Goal: Task Accomplishment & Management: Complete application form

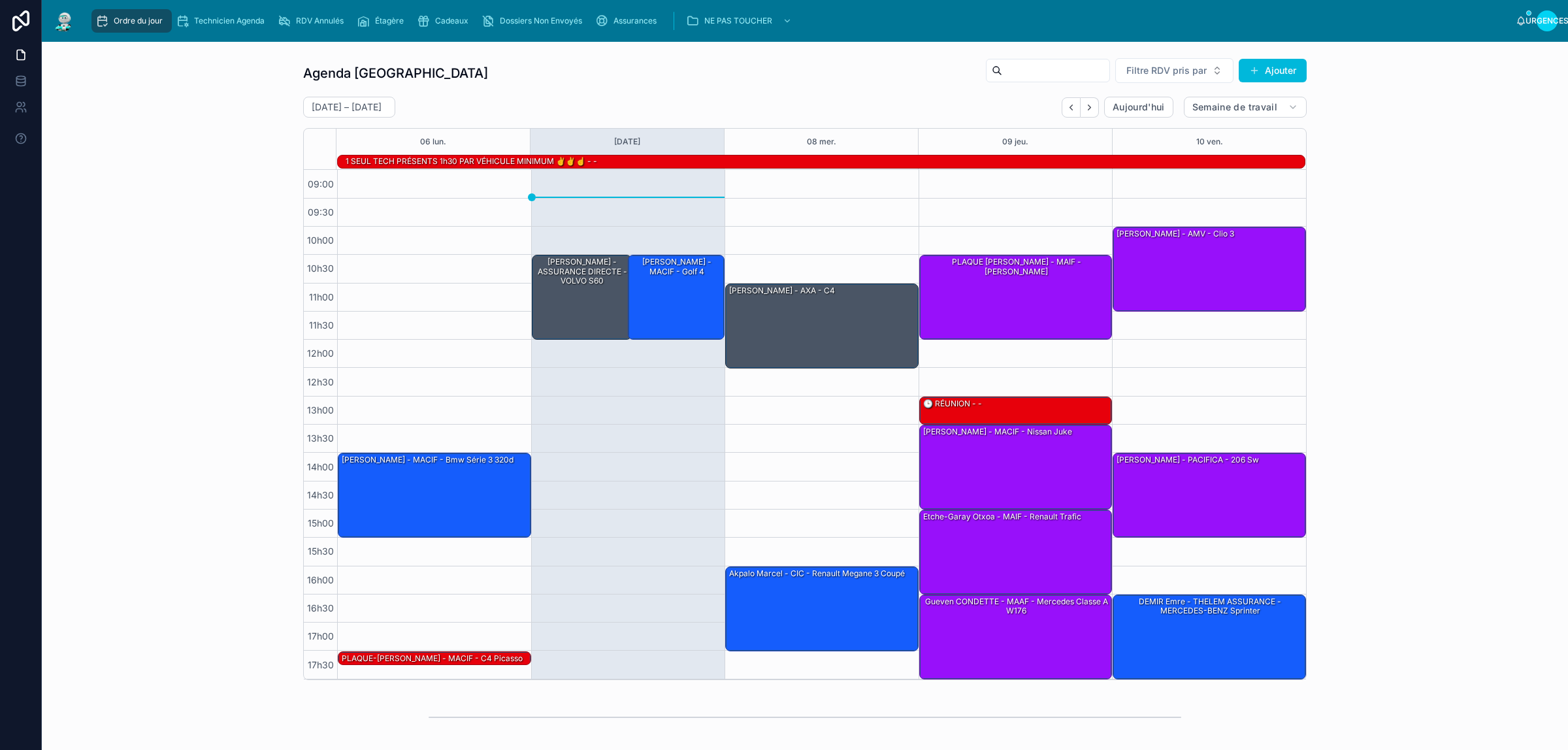
click at [240, 262] on div "Agenda Rennes Filtre RDV pris par Ajouter 6 – 10 octobre Aujourd'hui Semaine de…" at bounding box center [804, 369] width 1505 height 633
click at [665, 285] on div "[PERSON_NAME] - MACIF - Golf 4" at bounding box center [676, 296] width 93 height 83
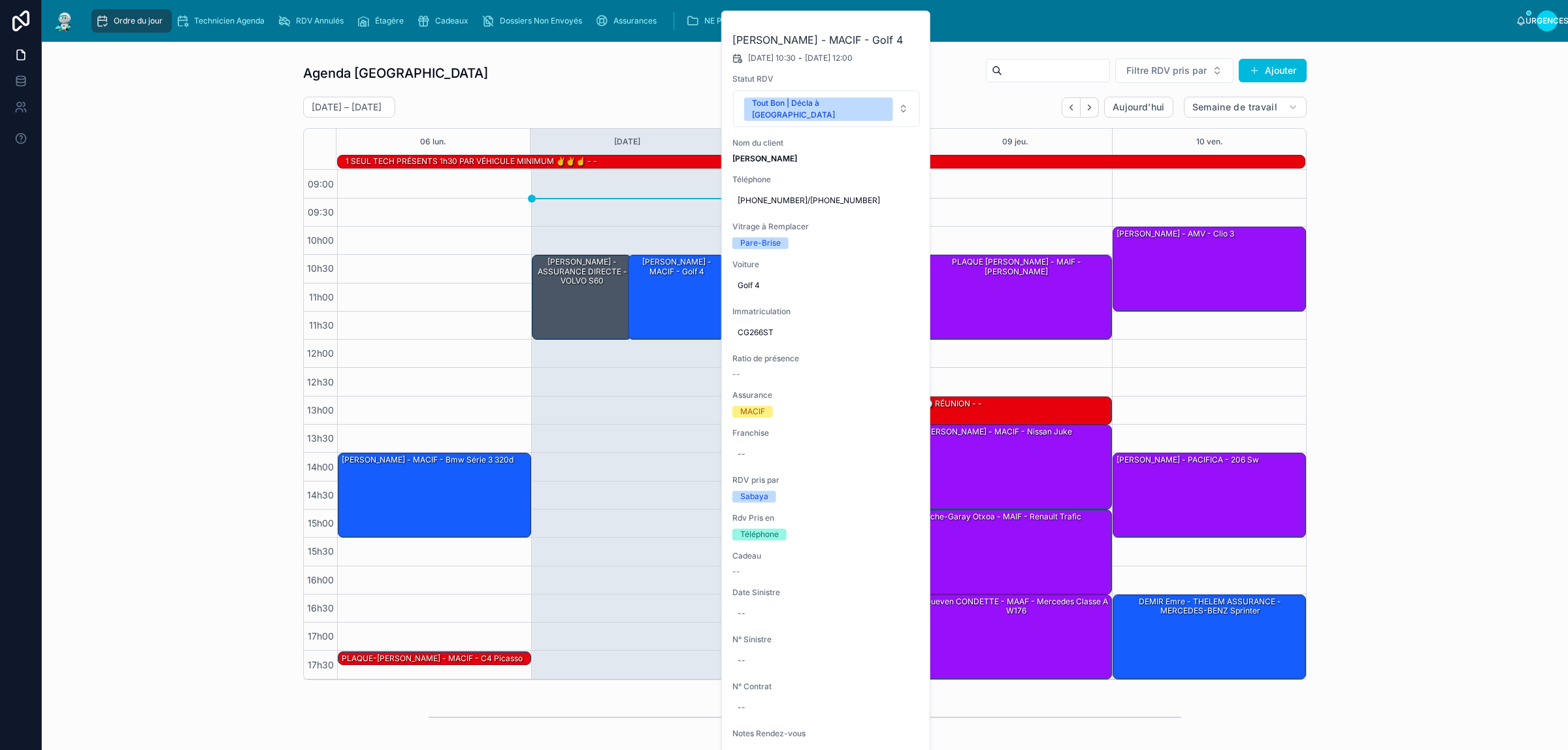
click at [215, 231] on div "Agenda Rennes Filtre RDV pris par Ajouter 6 – 10 octobre Aujourd'hui Semaine de…" at bounding box center [804, 369] width 1505 height 633
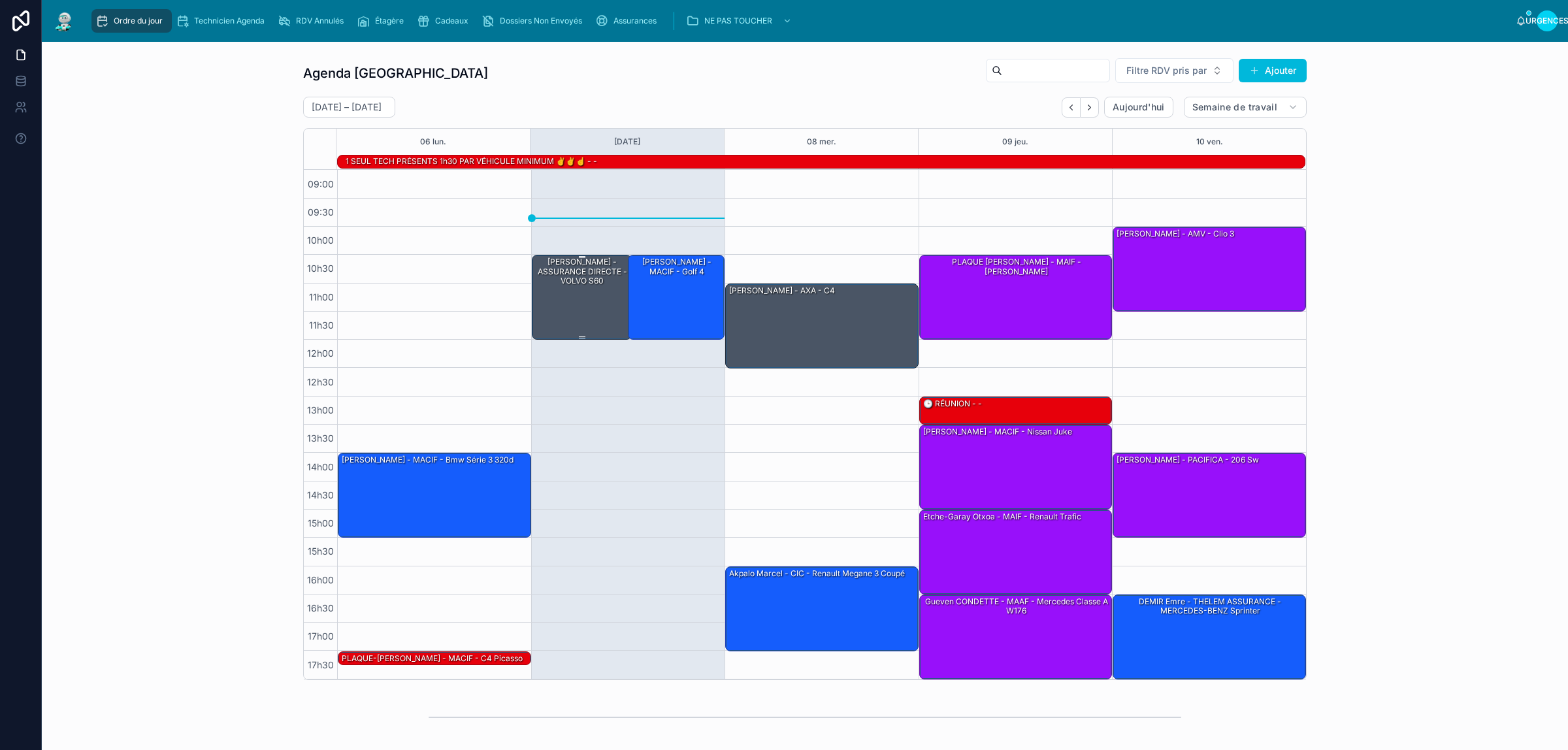
click at [556, 328] on div "[PERSON_NAME] - ASSURANCE DIRECTE - VOLVO S60" at bounding box center [583, 296] width 97 height 83
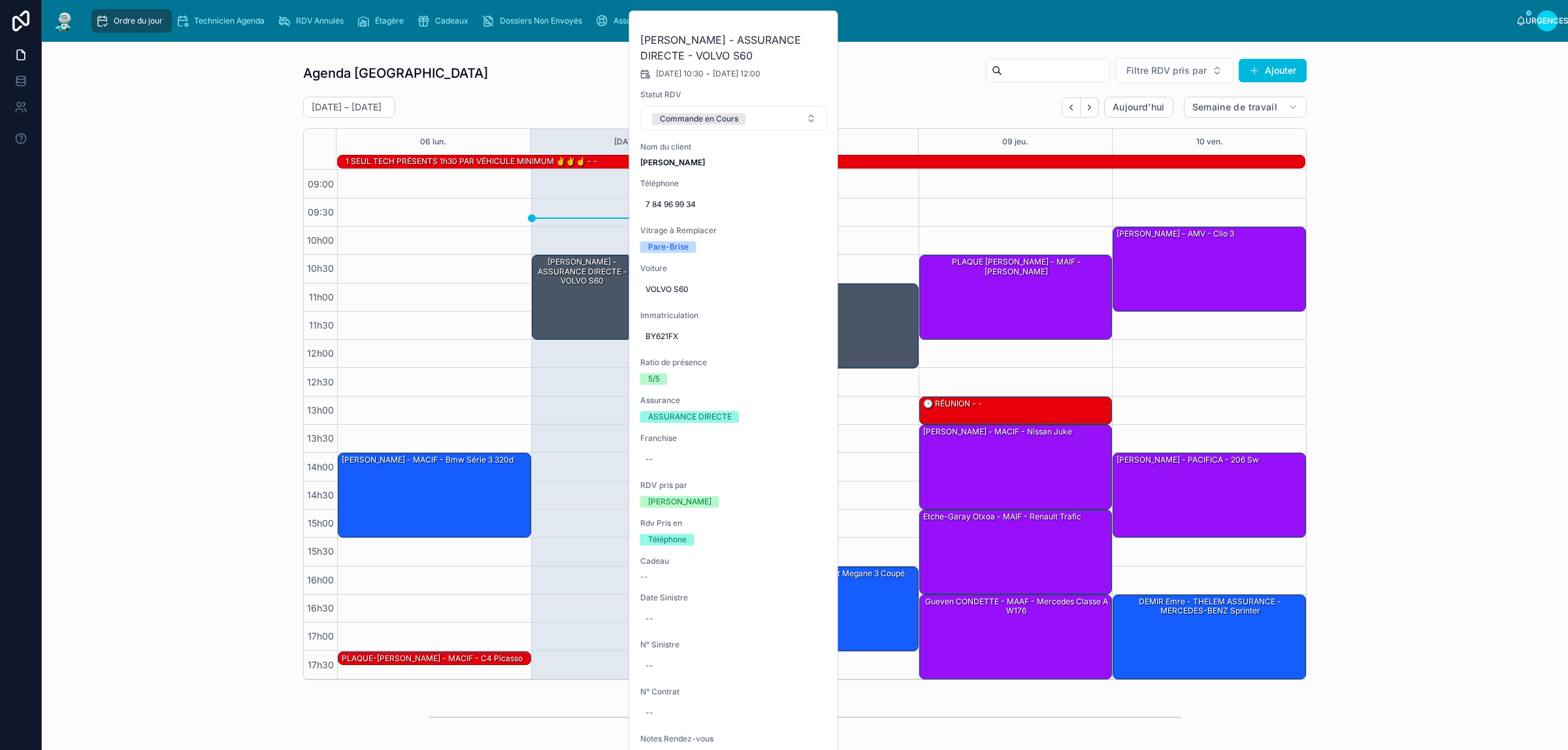
click at [765, 115] on button "Commande en Cours" at bounding box center [734, 118] width 187 height 25
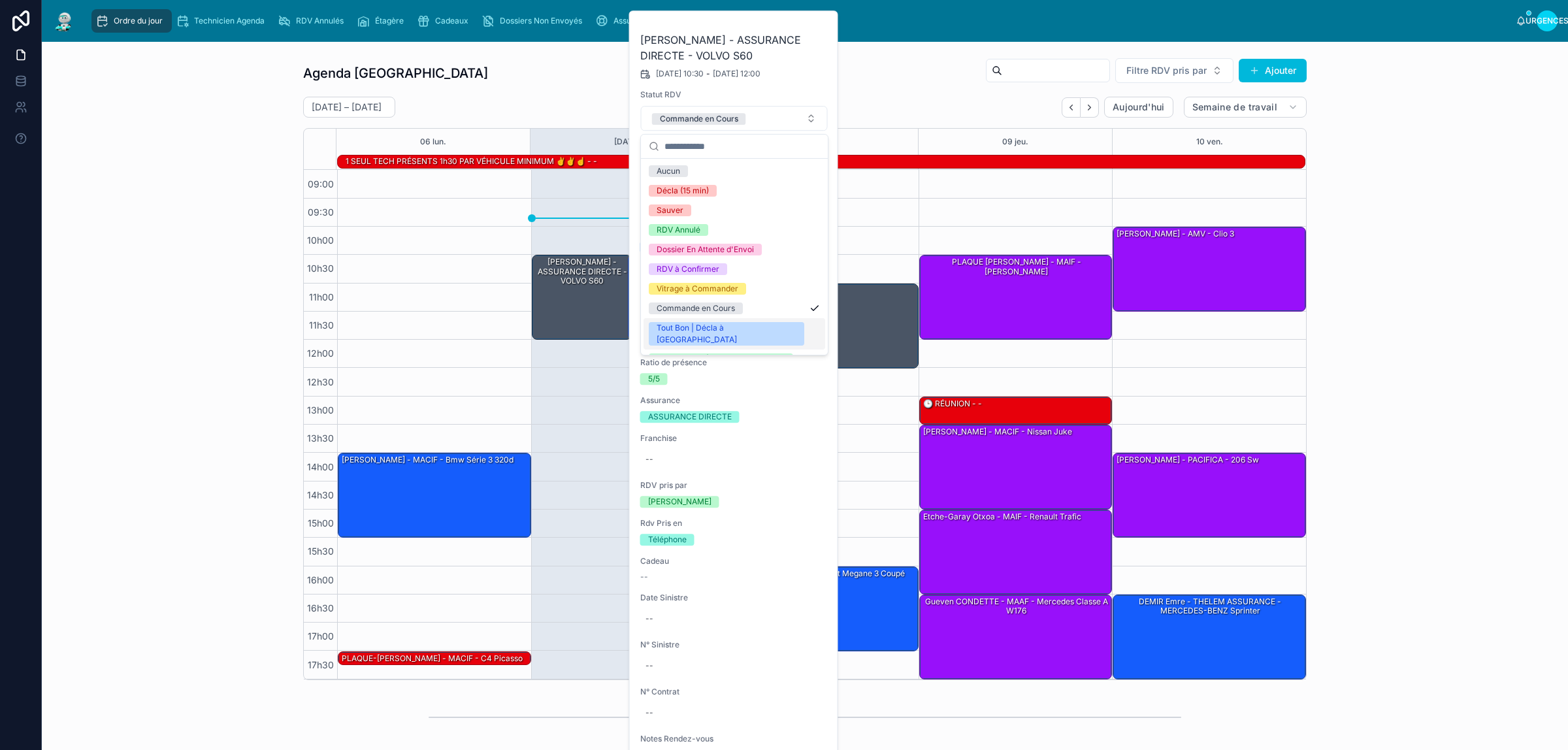
click at [737, 327] on font "Tout Bon | Décla à Faire" at bounding box center [697, 333] width 80 height 22
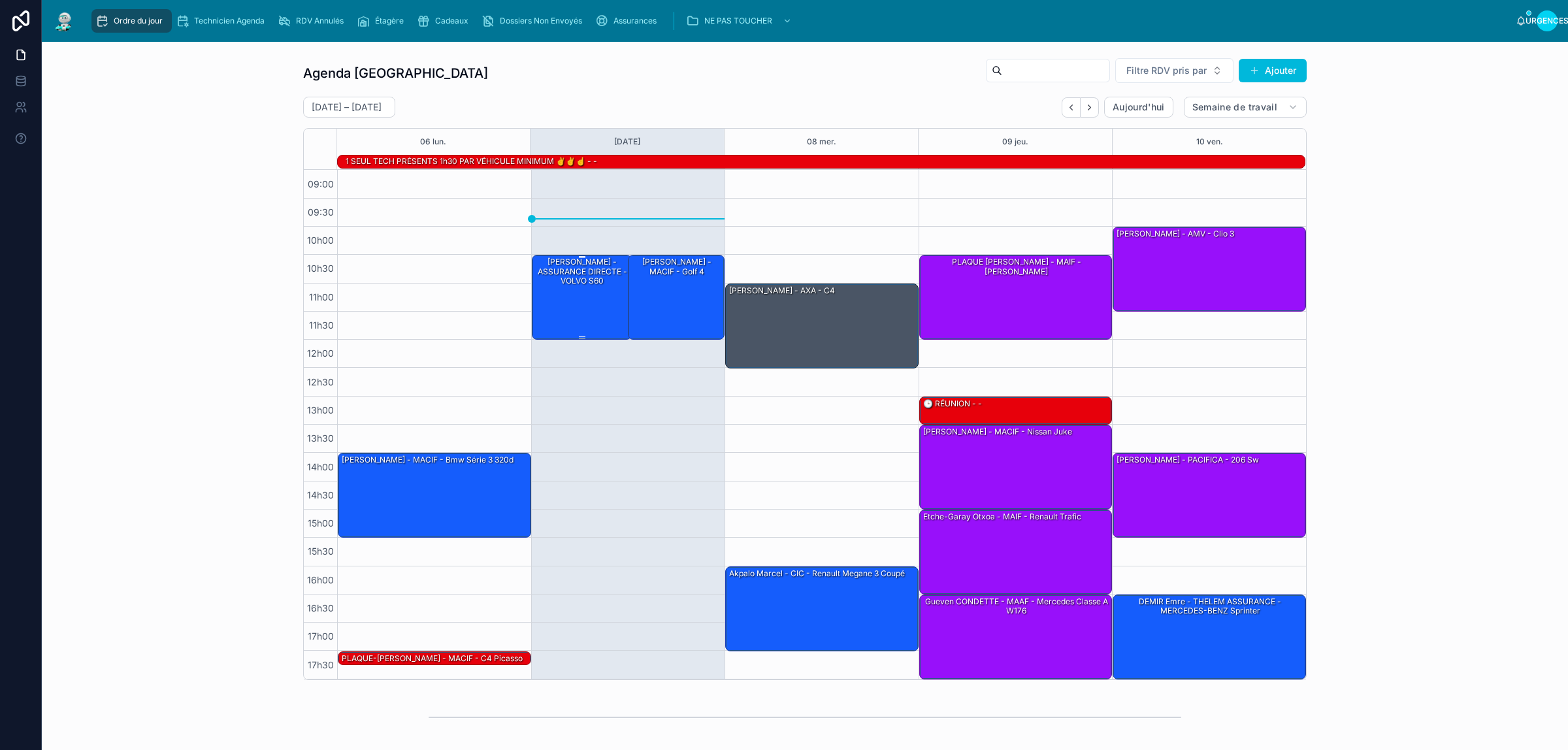
click at [577, 311] on div "[PERSON_NAME] - ASSURANCE DIRECTE - VOLVO S60" at bounding box center [583, 296] width 97 height 83
click at [598, 282] on div "[PERSON_NAME] - ASSURANCE DIRECTE - VOLVO S60" at bounding box center [583, 271] width 97 height 31
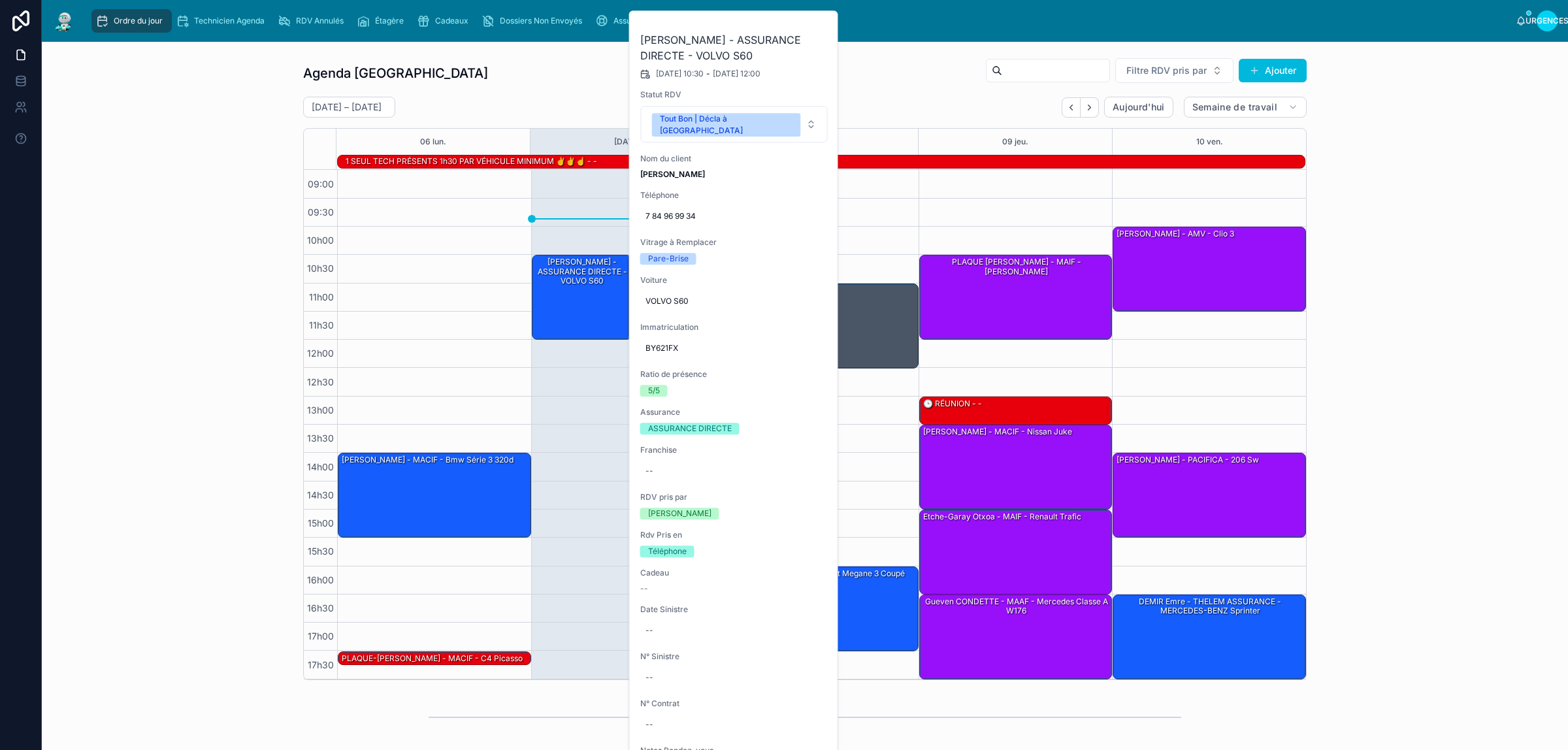
click at [0, 0] on icon at bounding box center [0, 0] width 0 height 0
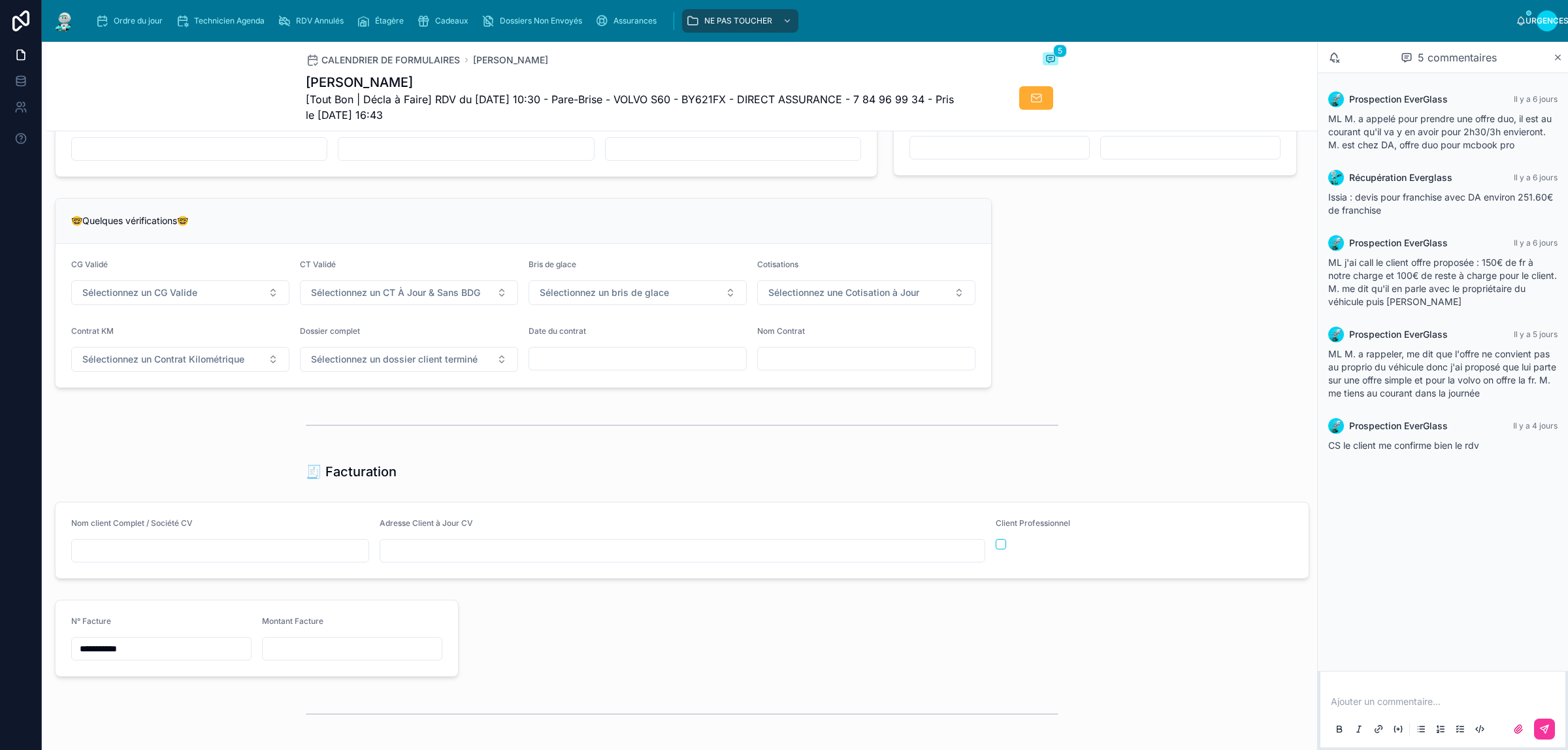
scroll to position [1470, 0]
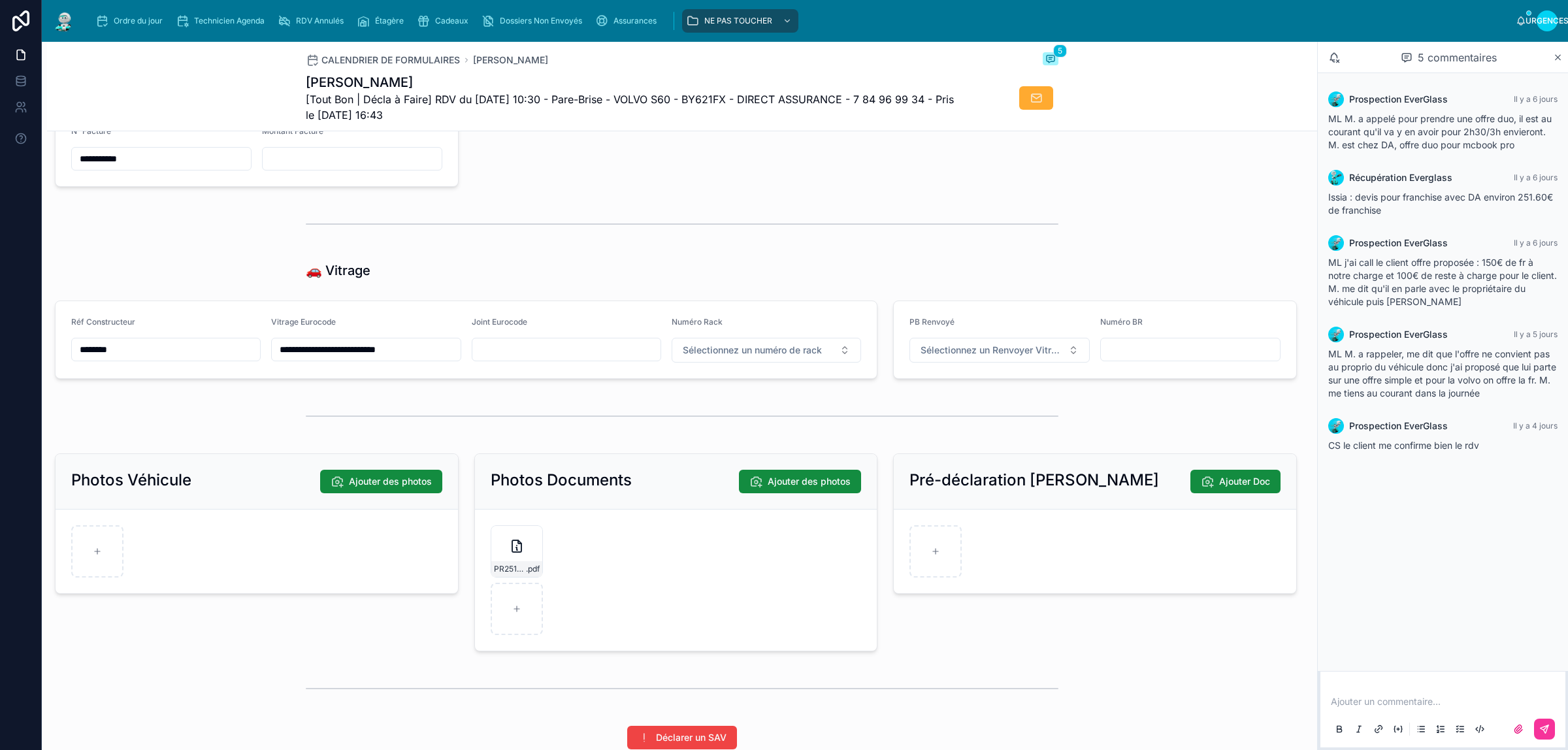
click at [696, 355] on font "Sélectionnez un numéro de rack" at bounding box center [752, 349] width 139 height 11
click at [701, 545] on div "8" at bounding box center [759, 545] width 182 height 19
click at [566, 433] on div at bounding box center [682, 416] width 752 height 33
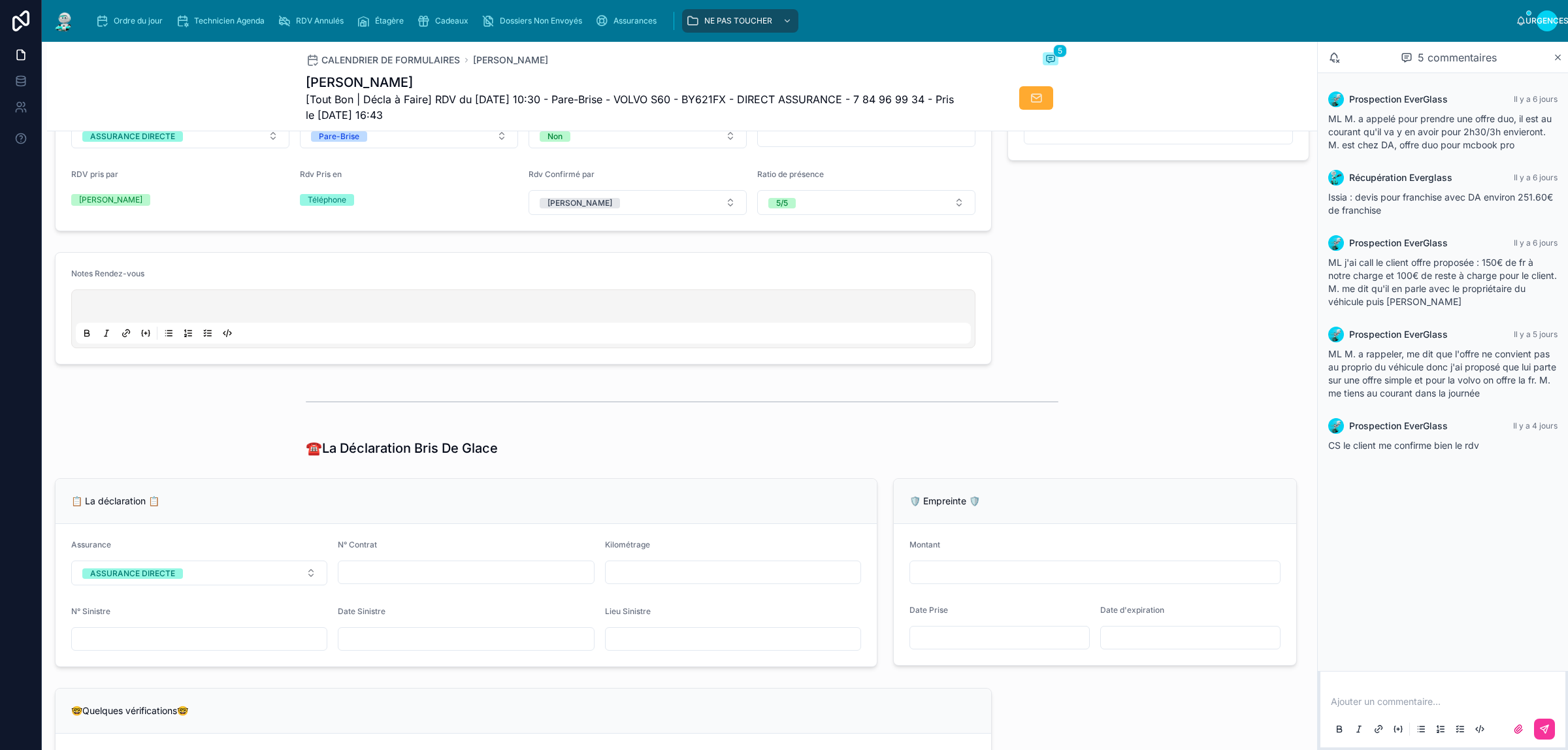
scroll to position [0, 0]
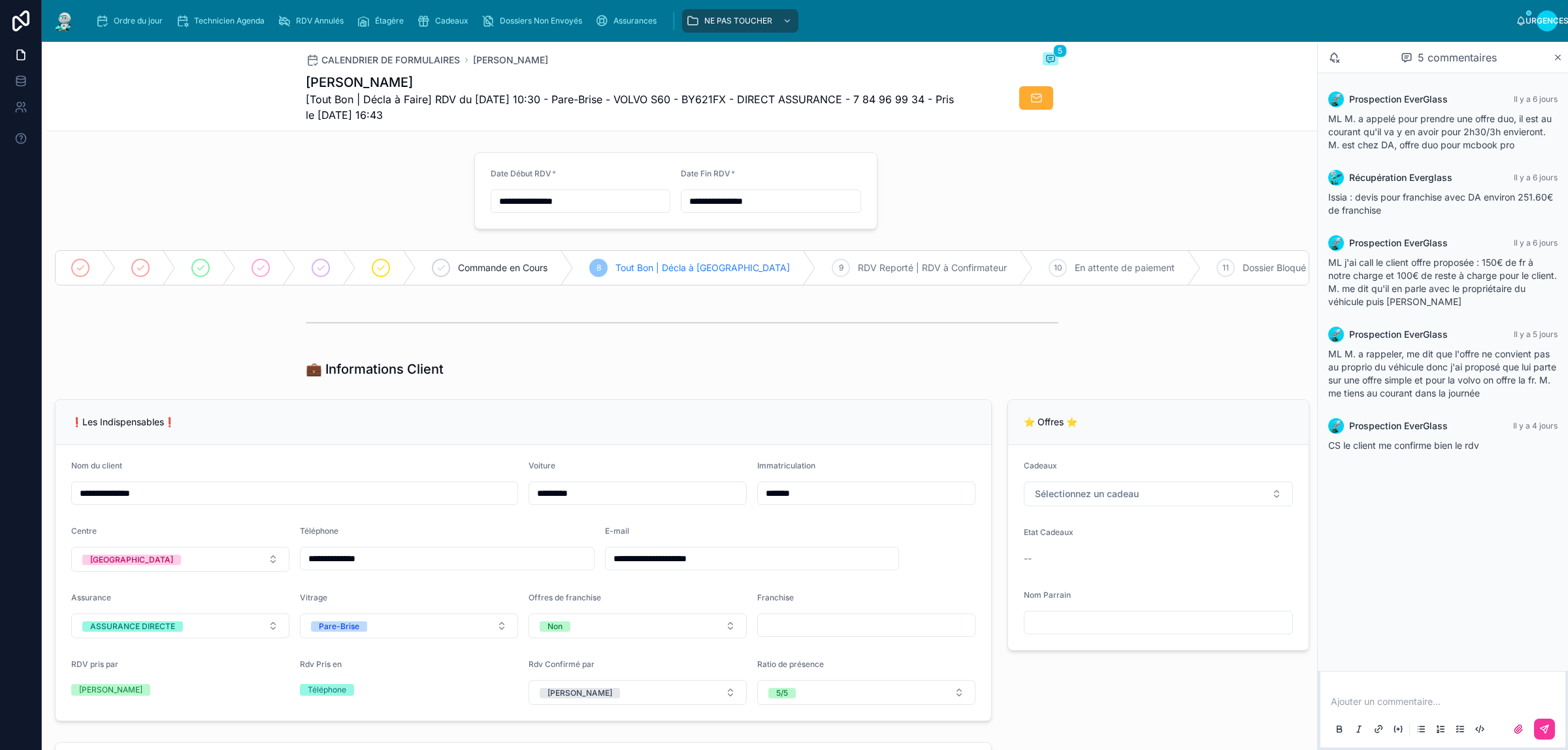
click at [382, 22] on font "Étagère" at bounding box center [389, 20] width 29 height 10
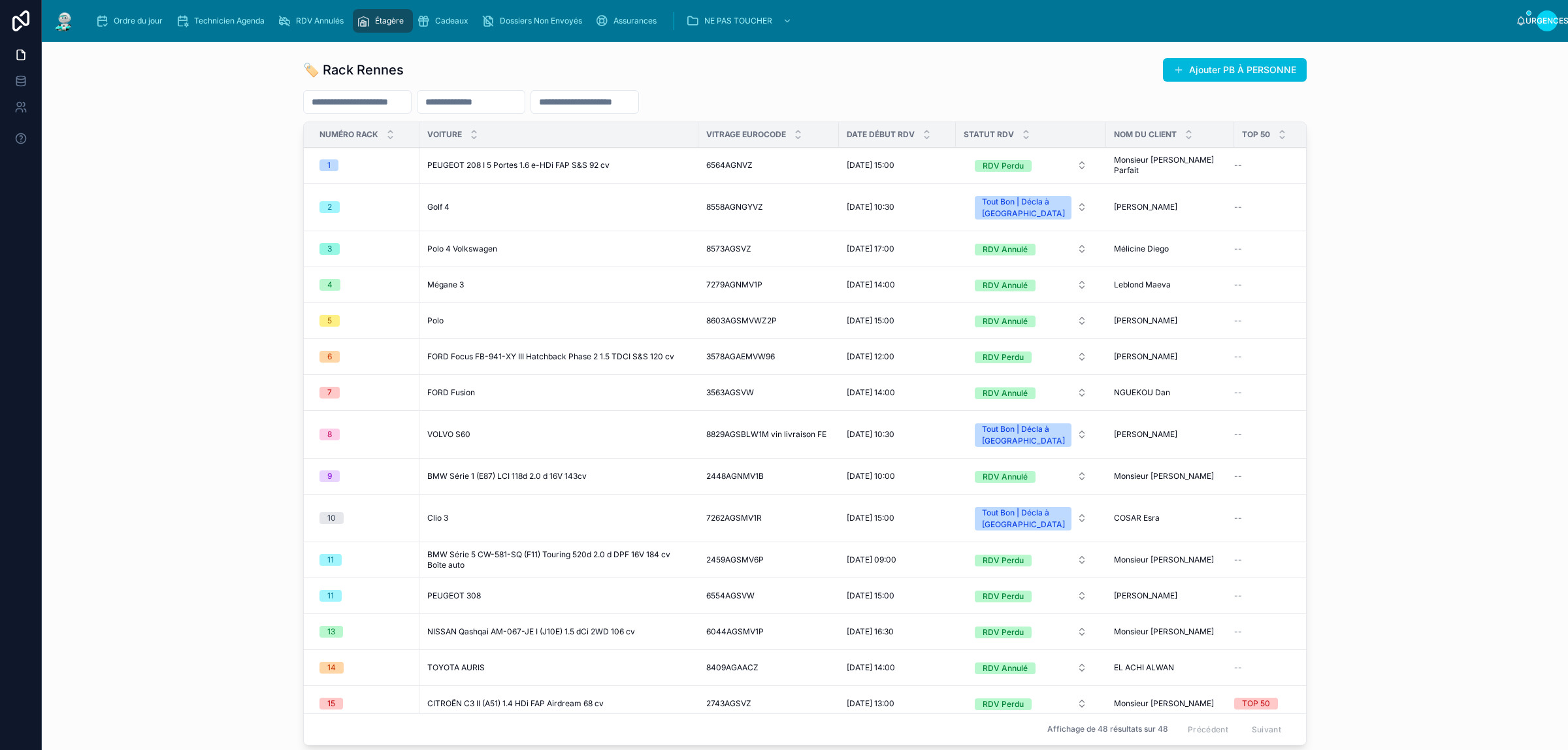
click at [488, 103] on input "text" at bounding box center [471, 102] width 107 height 19
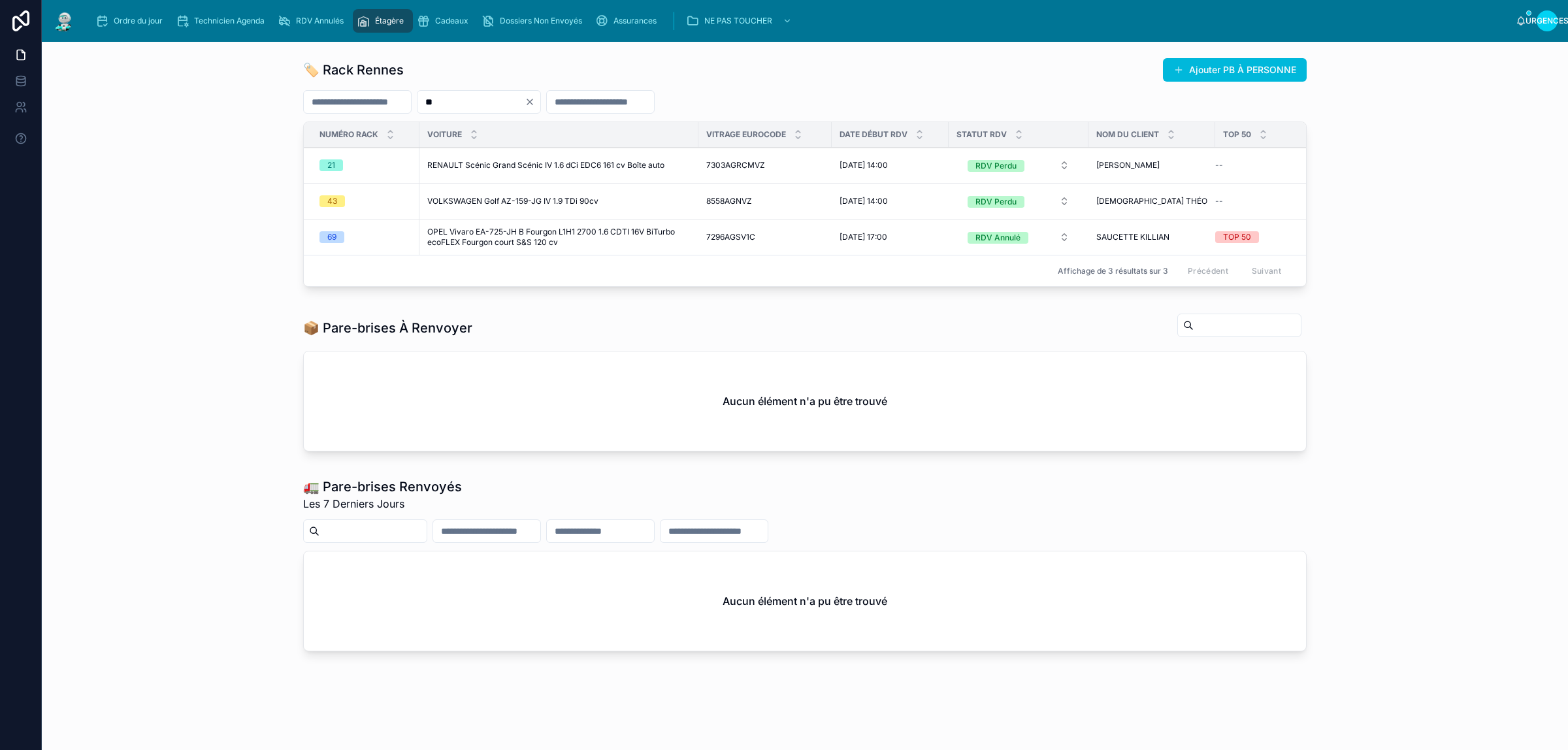
click at [488, 103] on input "**" at bounding box center [471, 102] width 107 height 19
type input "*"
click at [136, 130] on div "🏷️ Rack Rennes Ajouter PB À PERSONNE Numéro Rack Voiture Vitrage Eurocode Date …" at bounding box center [804, 174] width 1505 height 245
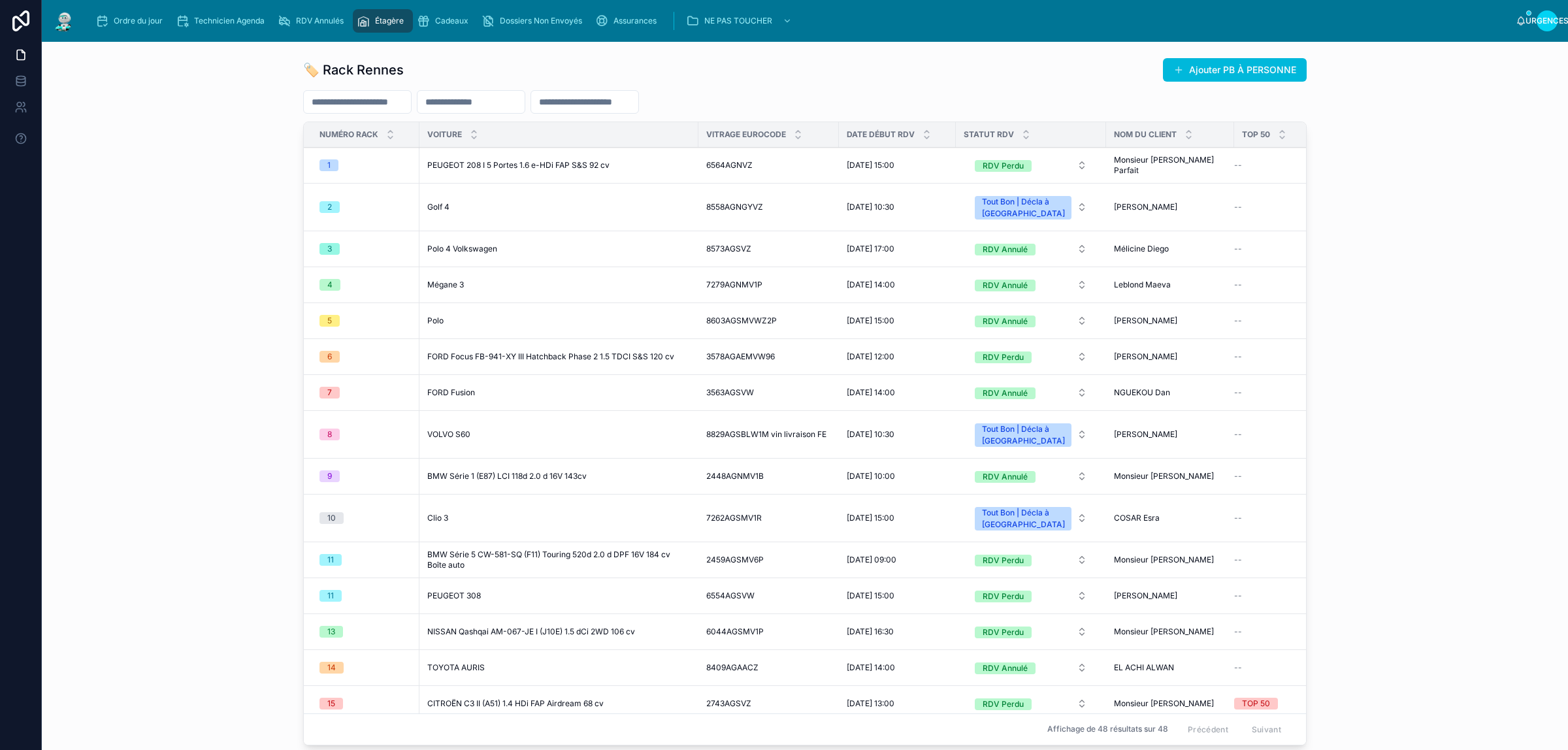
click at [144, 12] on div "Ordre du jour" at bounding box center [131, 21] width 72 height 21
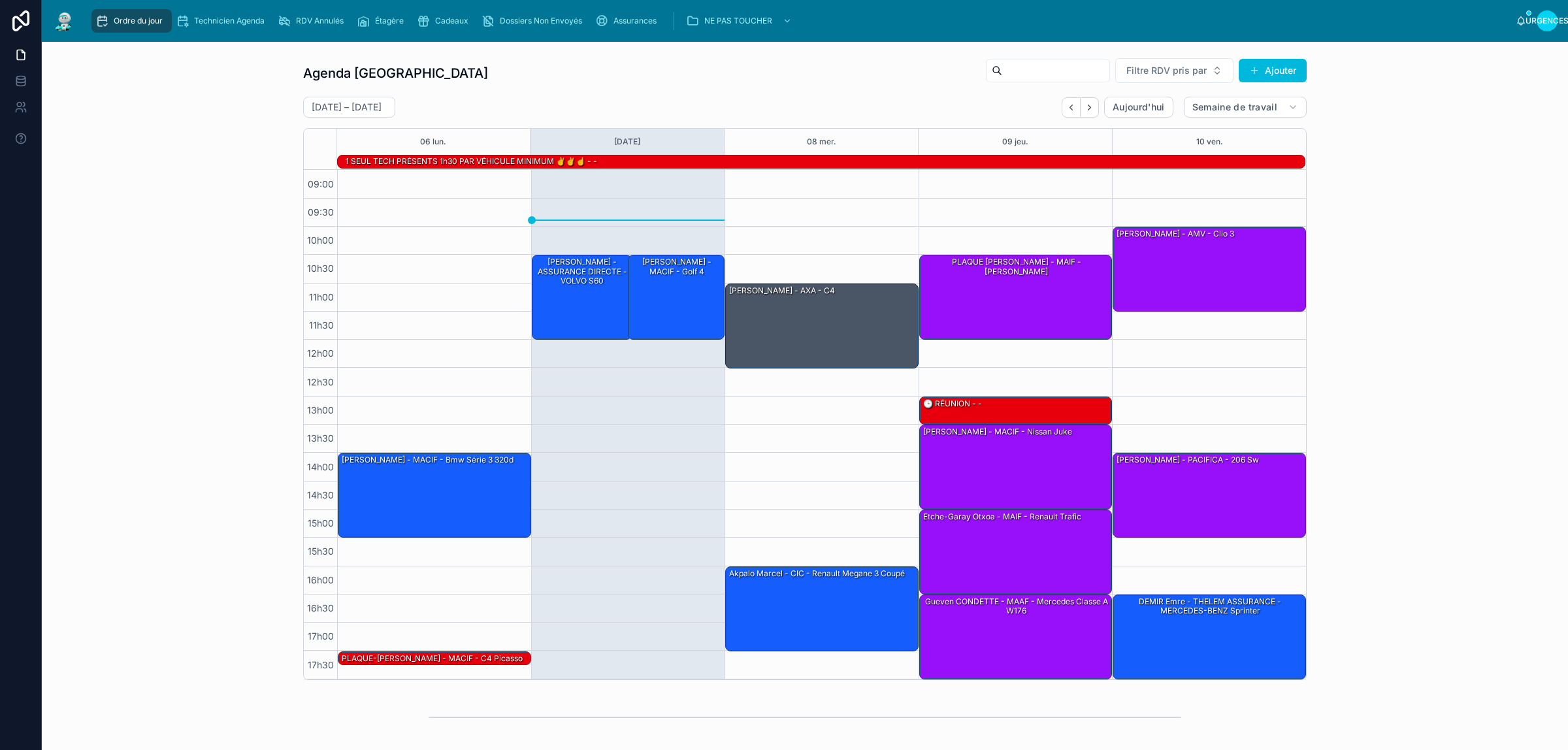
click at [1050, 62] on input "text" at bounding box center [1056, 70] width 107 height 19
click at [213, 330] on div "Agenda Rennes Filtre RDV pris par Ajouter 6 – 10 octobre Aujourd'hui Semaine de…" at bounding box center [804, 369] width 1505 height 633
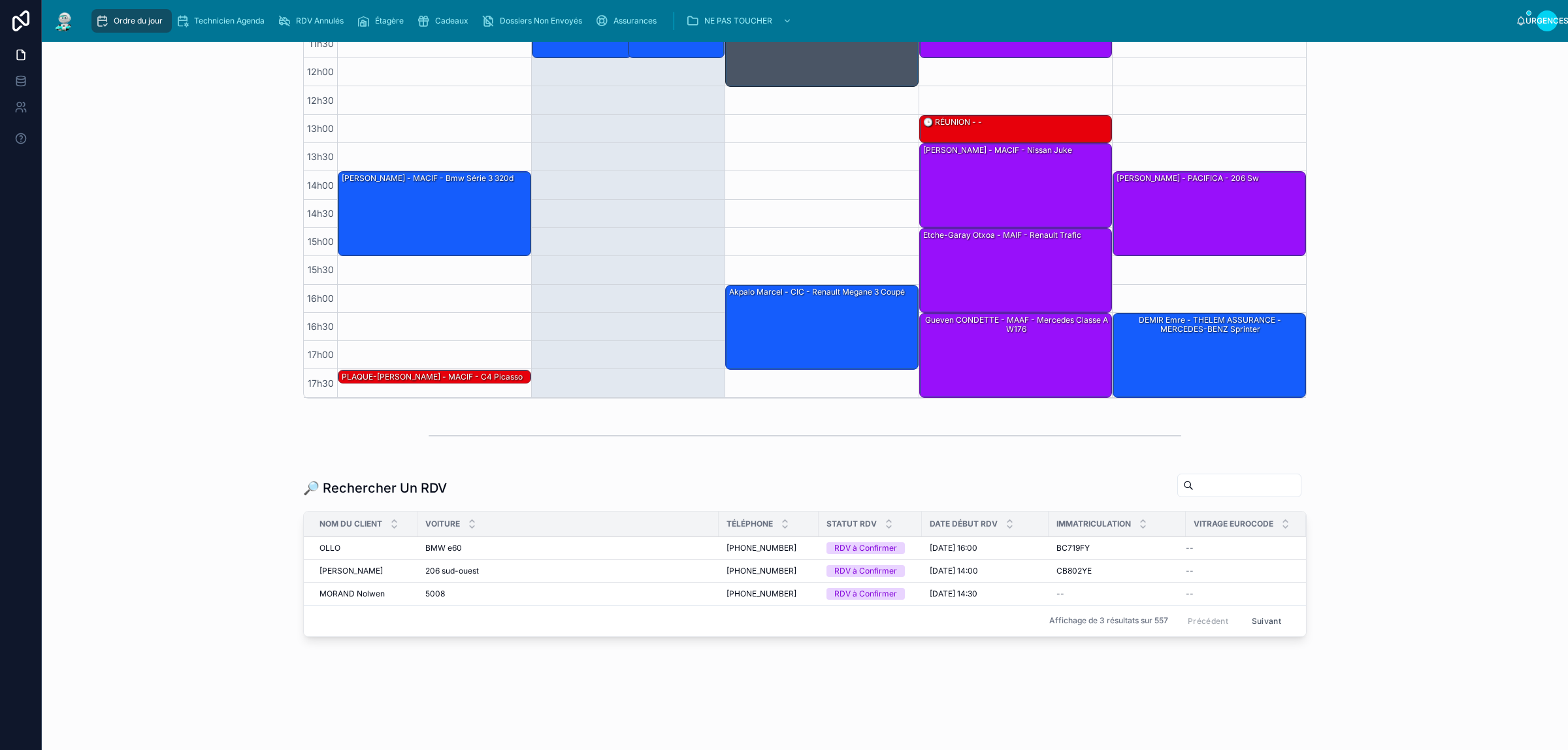
scroll to position [282, 0]
click at [1194, 487] on input "text" at bounding box center [1248, 485] width 107 height 19
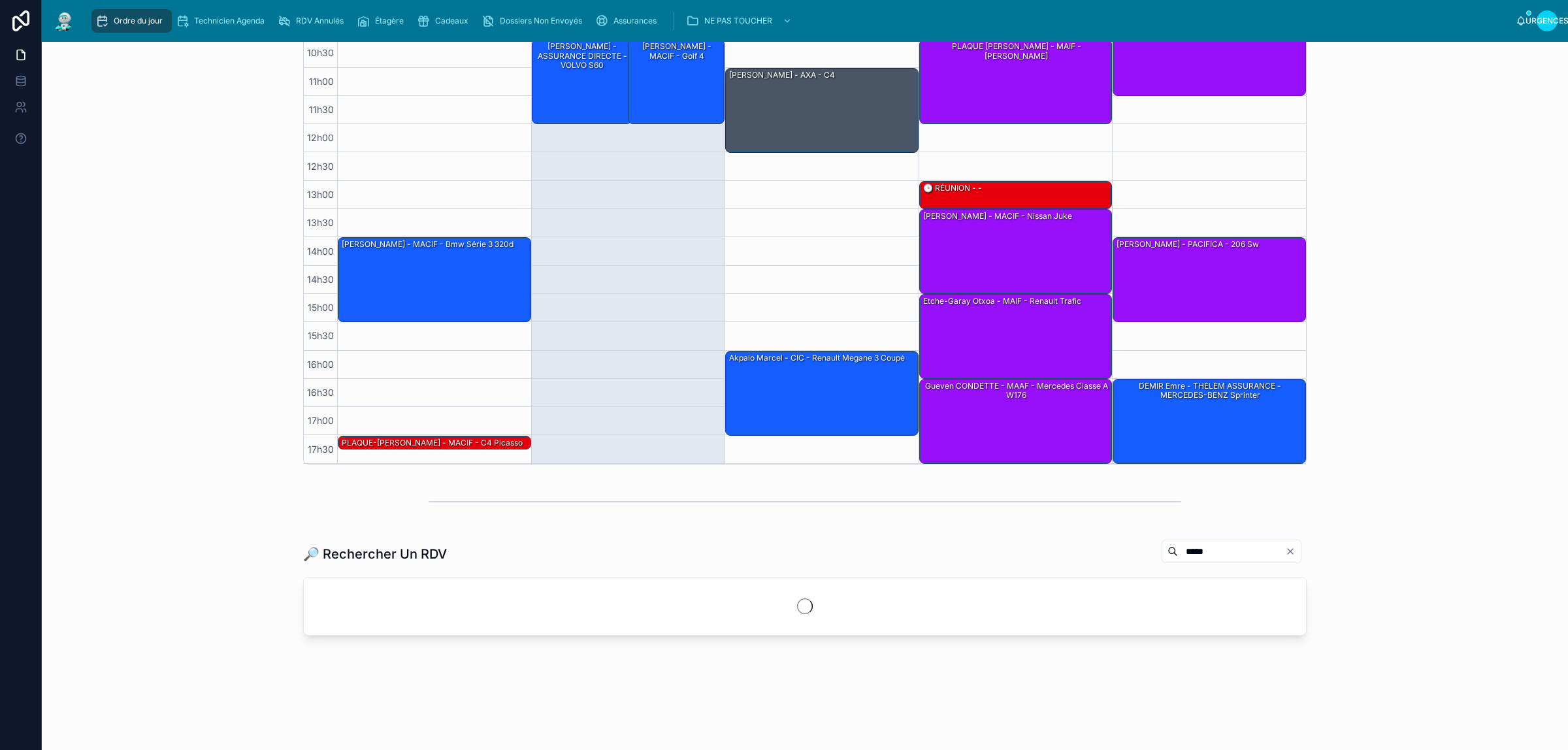
scroll to position [257, 0]
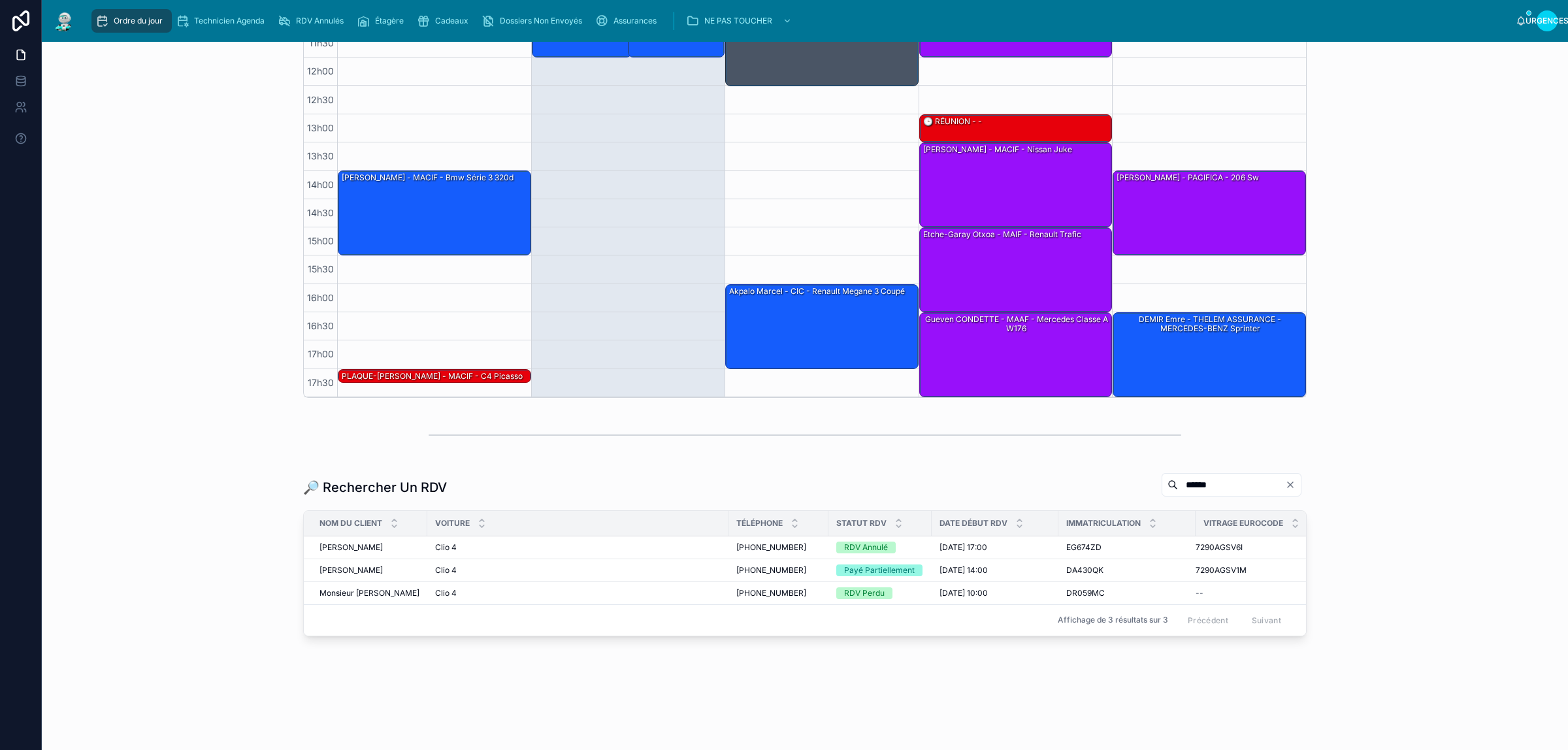
type input "******"
click at [369, 547] on div "Rossi Paul Rossi Paul" at bounding box center [369, 547] width 100 height 10
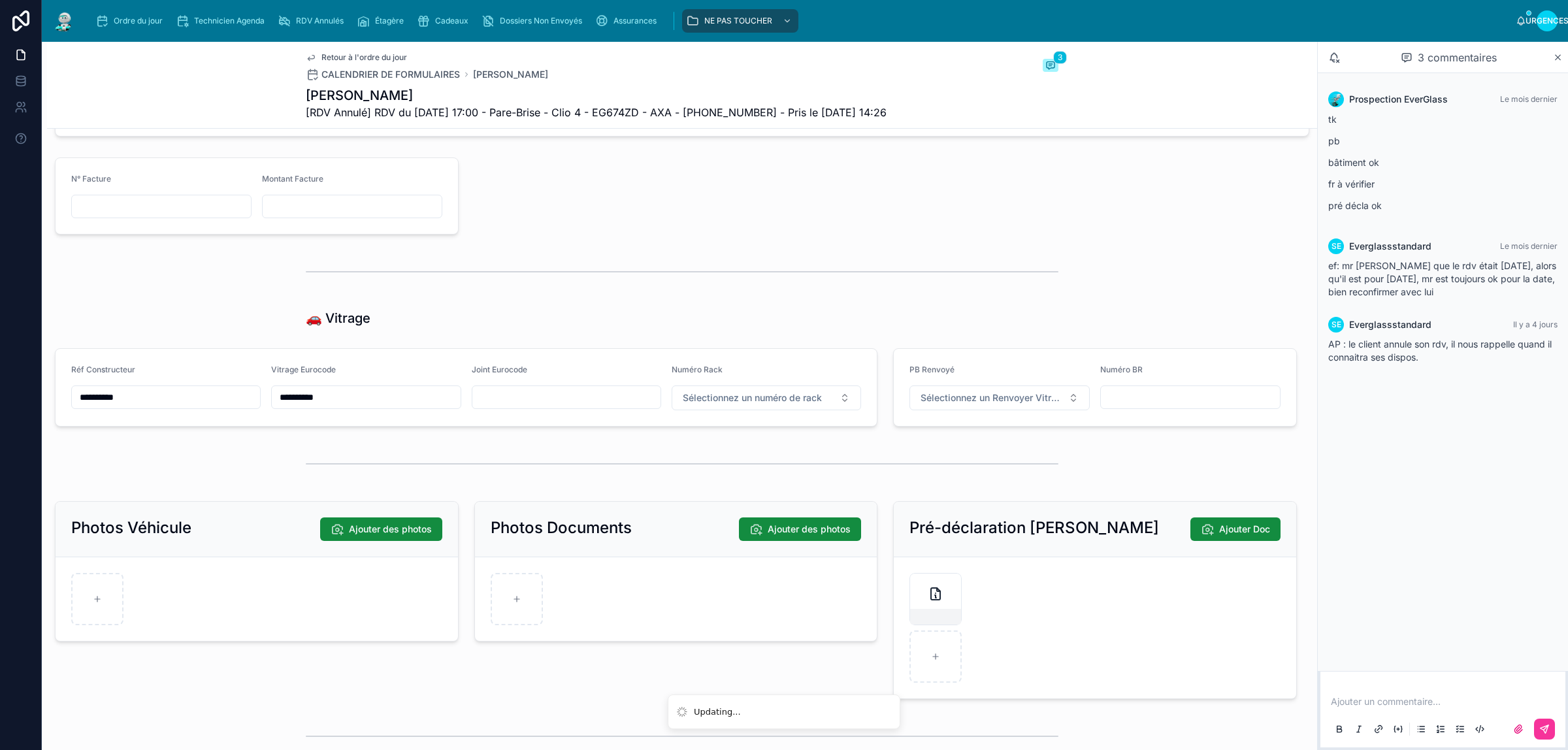
scroll to position [1470, 0]
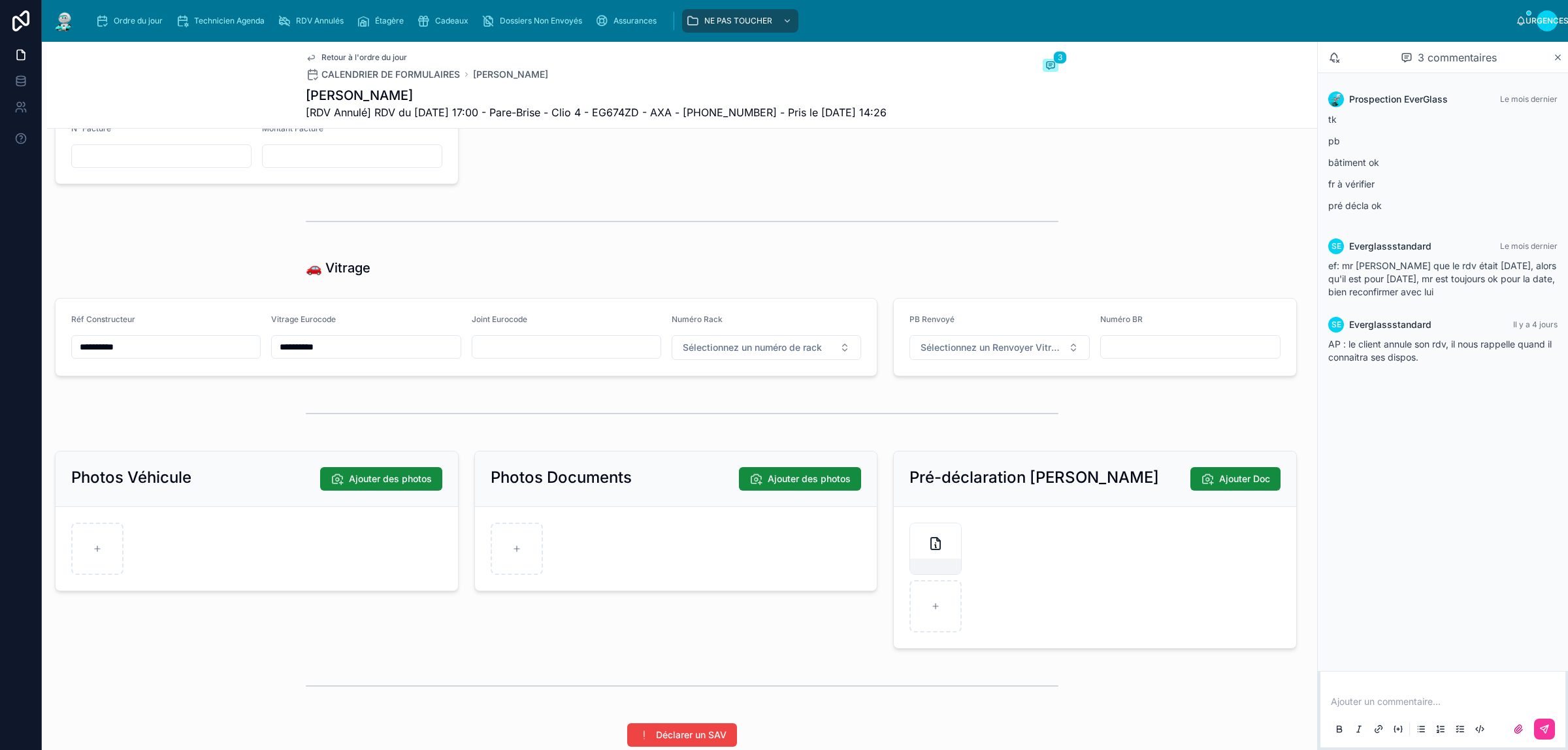
click at [769, 352] on button "Sélectionnez un numéro de rack" at bounding box center [766, 347] width 189 height 25
click at [713, 534] on div "48" at bounding box center [759, 538] width 182 height 19
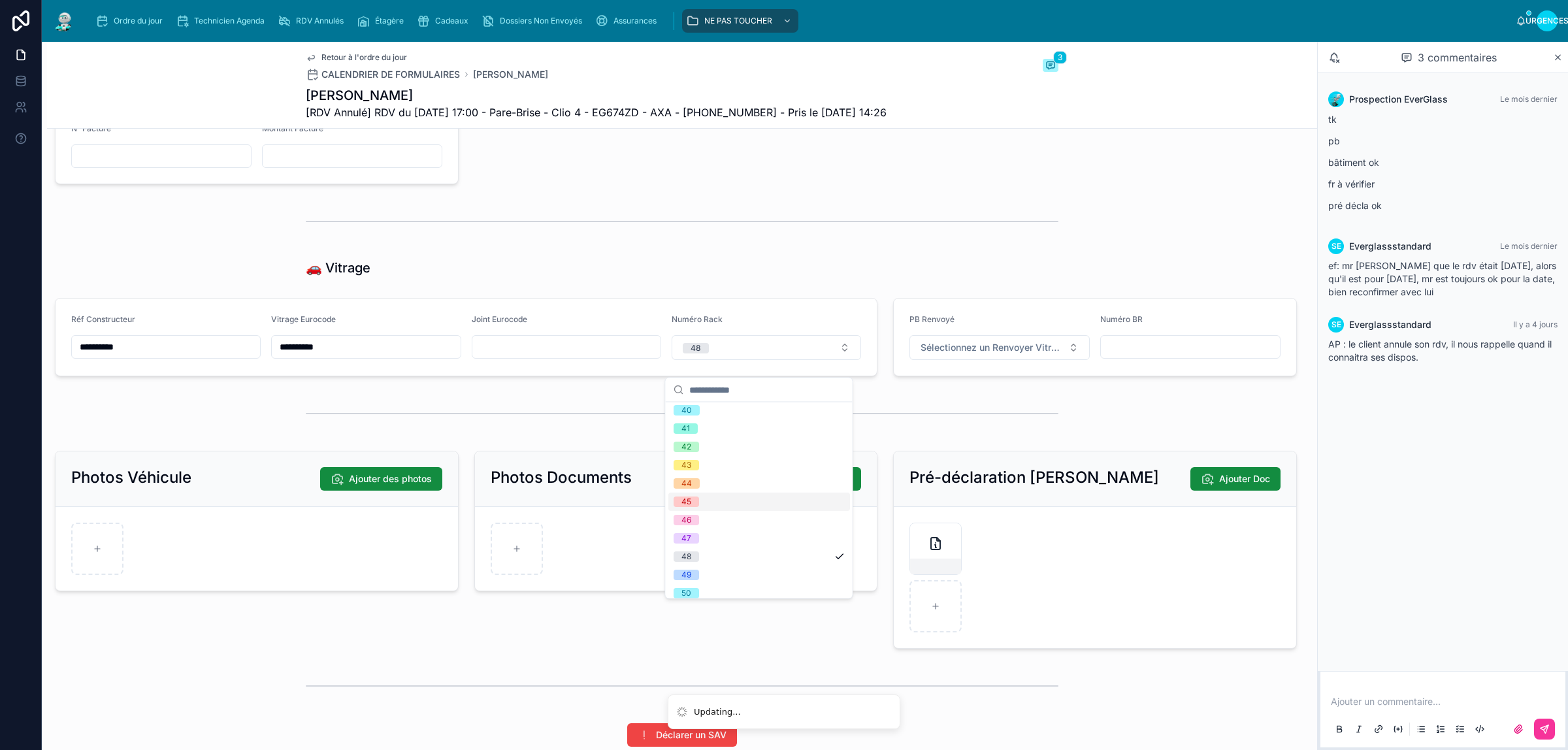
scroll to position [0, 0]
click at [580, 273] on div "🚗 Vitrage" at bounding box center [682, 267] width 752 height 19
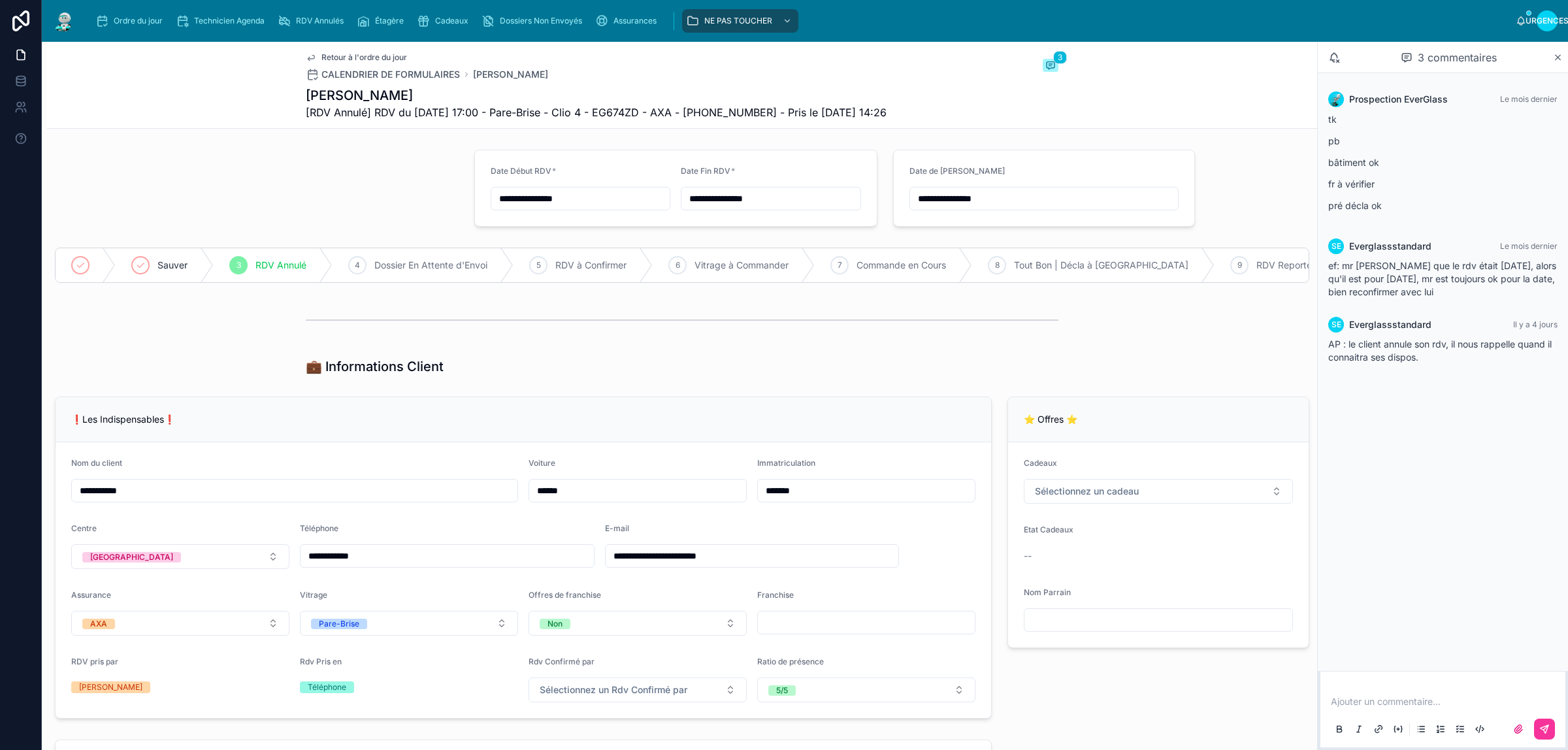
click at [139, 16] on font "Ordre du jour" at bounding box center [139, 20] width 49 height 10
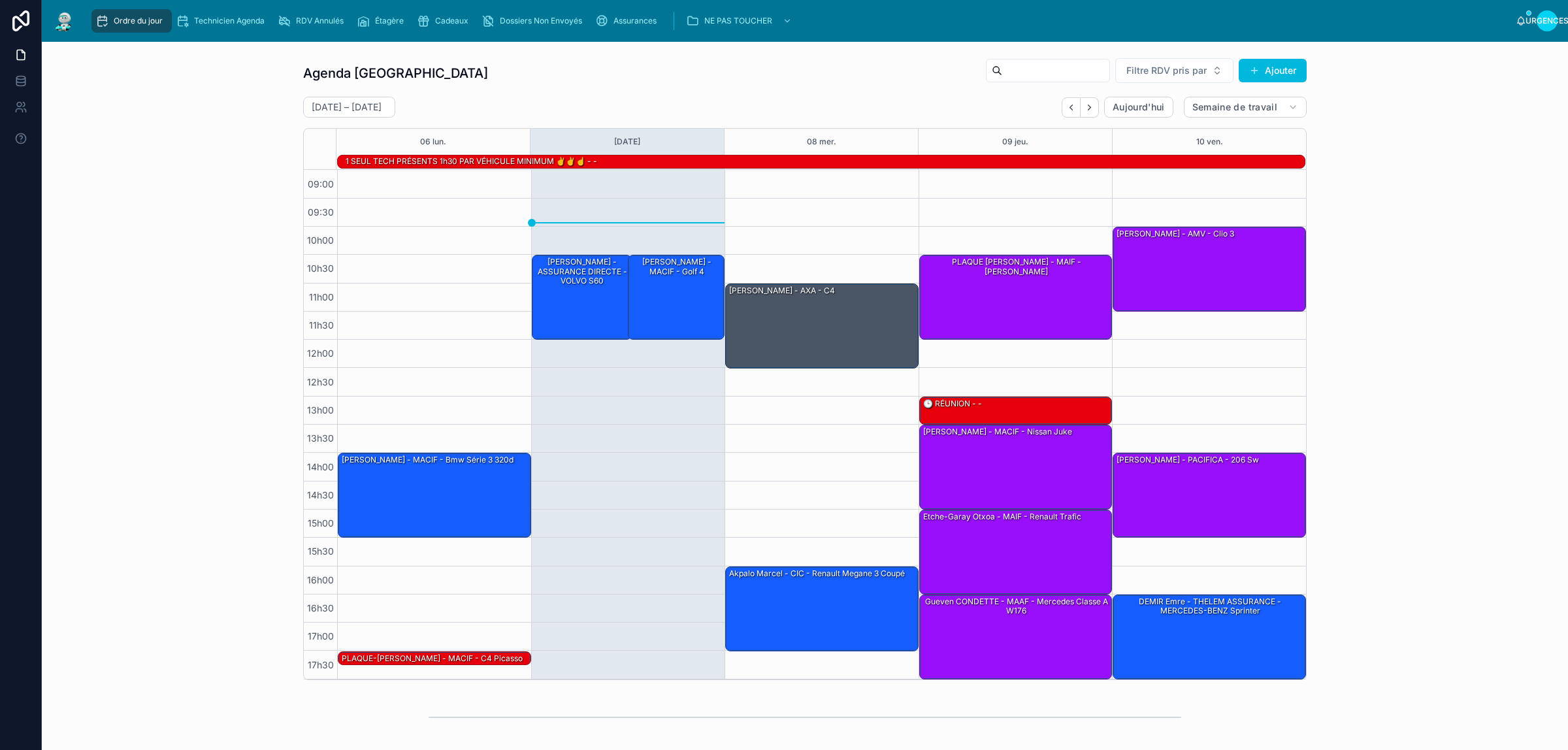
click at [203, 189] on div "Agenda Rennes Filtre RDV pris par Ajouter 6 – 10 octobre Aujourd'hui Semaine de…" at bounding box center [804, 369] width 1505 height 633
click at [205, 105] on div "Agenda Rennes Filtre RDV pris par Ajouter 6 – 10 octobre Aujourd'hui Semaine de…" at bounding box center [804, 369] width 1505 height 633
